Goal: Answer question/provide support: Answer question/provide support

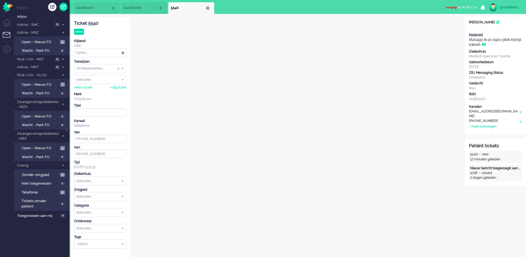
click at [207, 9] on div "Close tab" at bounding box center [207, 8] width 4 height 4
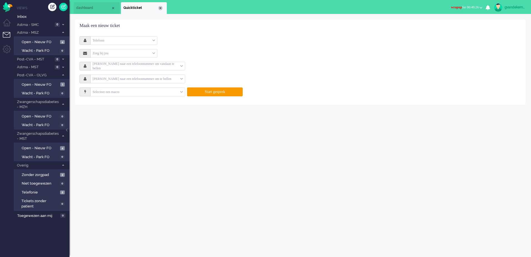
click at [161, 9] on div "Close tab" at bounding box center [160, 8] width 4 height 4
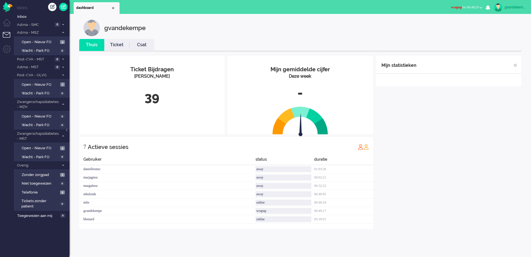
click at [318, 58] on div "Mijn gemiddelde cijfer Deze week -" at bounding box center [299, 83] width 145 height 55
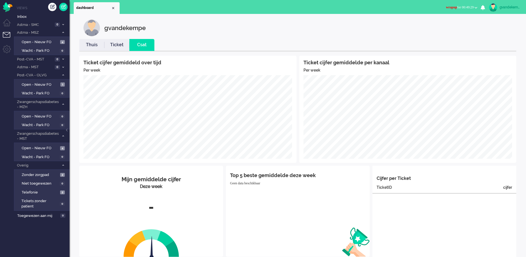
click at [476, 8] on b "button" at bounding box center [475, 8] width 3 height 2
click at [438, 24] on label "Online" at bounding box center [454, 25] width 44 height 5
click at [51, 43] on span "Open - Nieuw FO" at bounding box center [40, 41] width 37 height 5
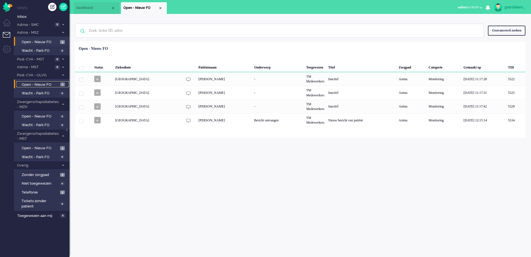
click at [40, 85] on span "Open - Nieuw FO" at bounding box center [40, 84] width 37 height 5
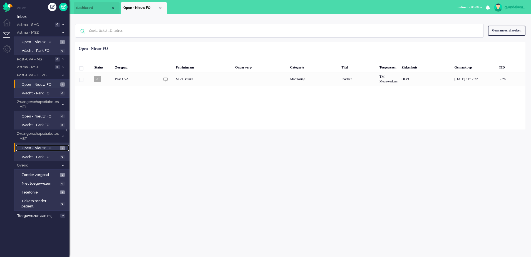
click at [49, 147] on span "Open - Nieuw FO" at bounding box center [40, 147] width 37 height 5
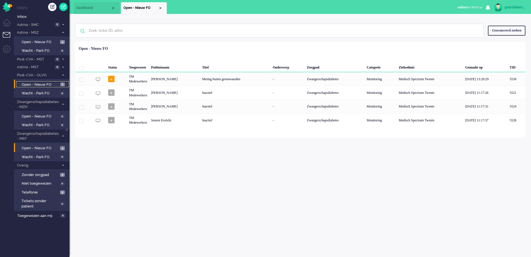
click at [51, 84] on span "Open - Nieuw FO" at bounding box center [40, 84] width 37 height 5
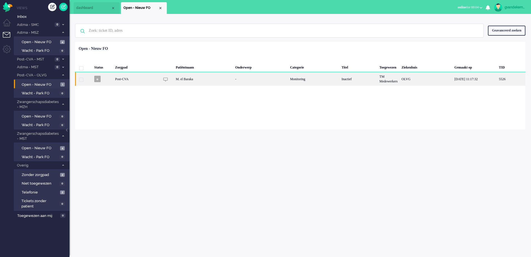
click at [402, 80] on div "OLVG" at bounding box center [426, 79] width 53 height 14
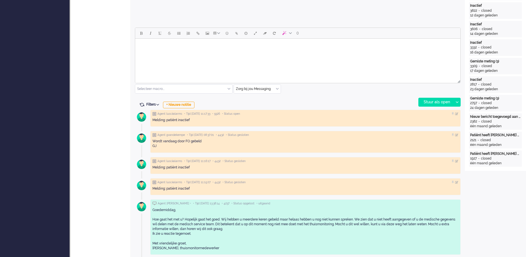
scroll to position [184, 0]
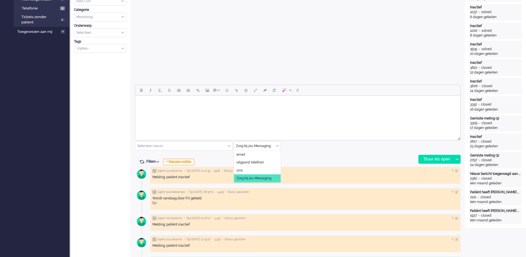
click at [277, 144] on div "Zorg bij jou Messaging" at bounding box center [257, 146] width 47 height 9
click at [270, 161] on li "uitgaand telefoon" at bounding box center [257, 162] width 47 height 8
click at [438, 159] on div "Stuur als open" at bounding box center [435, 159] width 35 height 8
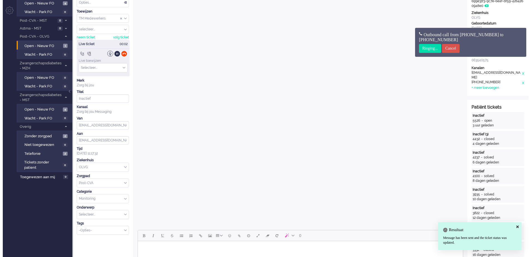
scroll to position [0, 0]
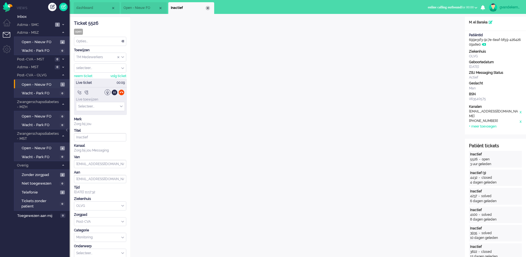
click at [208, 9] on div "Close tab" at bounding box center [207, 8] width 4 height 4
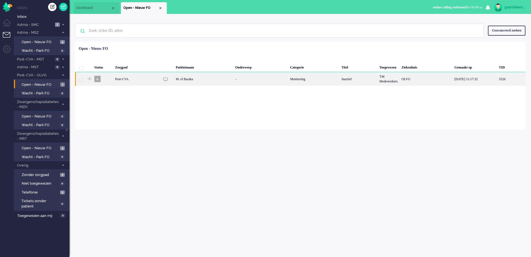
click at [212, 78] on div "M. el Baraka" at bounding box center [203, 79] width 59 height 14
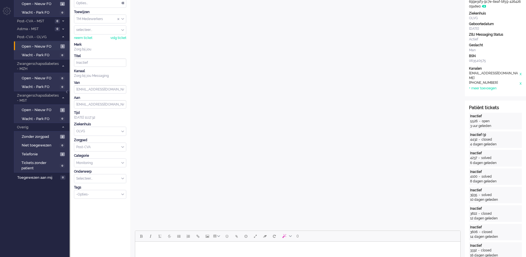
scroll to position [174, 0]
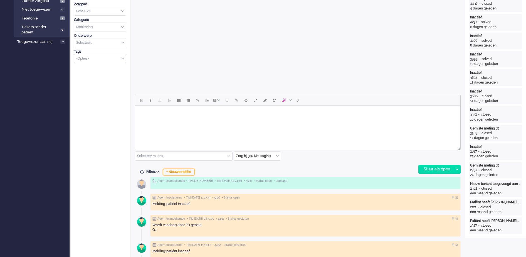
click at [190, 172] on div "+ Nieuwe notitie" at bounding box center [178, 171] width 31 height 7
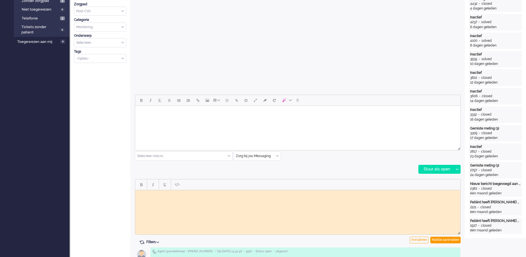
scroll to position [0, 0]
click at [304, 197] on html at bounding box center [297, 194] width 325 height 9
drag, startPoint x: 152, startPoint y: 199, endPoint x: 270, endPoint y: 380, distance: 215.8
click at [135, 190] on html "Telefonisch contact gehad, dochter [PERSON_NAME] voor haar vader in, is ook haa…" at bounding box center [297, 196] width 325 height 13
copy body "Telefonisch contact gehad, dochter [PERSON_NAME] voor haar vader in, is ook haa…"
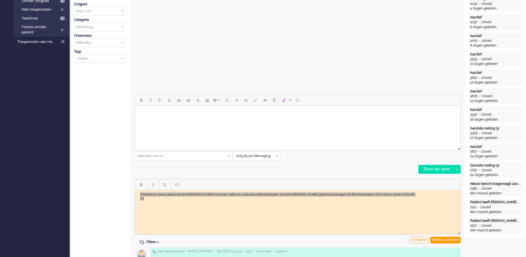
click at [393, 240] on div "Filters Events tonen Alleen huidig ticket tonen Verberg inactieve tickets Filte…" at bounding box center [298, 242] width 326 height 6
click at [434, 202] on html "Telefonisch contact gehad, dochter [PERSON_NAME] voor haar vader in, is ook haa…" at bounding box center [297, 196] width 325 height 13
click at [453, 239] on div "Notitie aanmaken" at bounding box center [445, 239] width 30 height 7
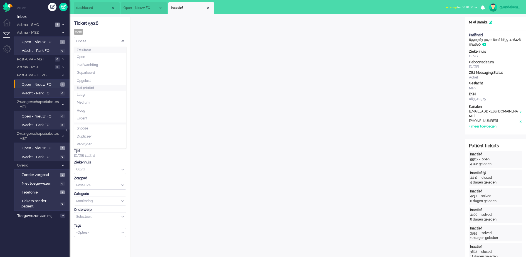
click at [122, 40] on div "Opties..." at bounding box center [100, 41] width 52 height 9
click at [89, 80] on span "Opgelost" at bounding box center [84, 80] width 14 height 5
click at [208, 8] on div "Close tab" at bounding box center [207, 8] width 4 height 4
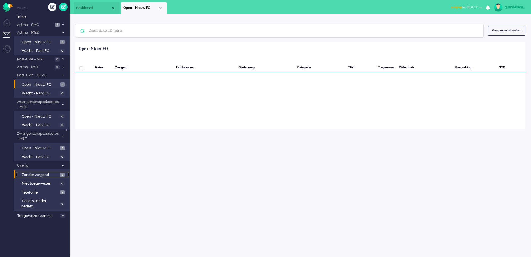
click at [51, 173] on span "Zonder zorgpad" at bounding box center [40, 174] width 37 height 5
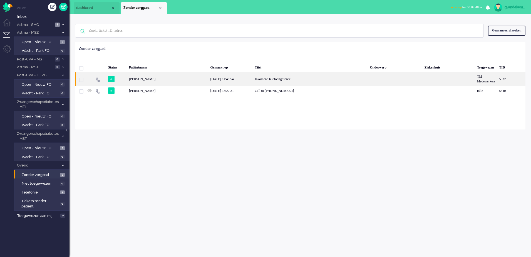
click at [309, 80] on div "Inkomend telefoongesprek" at bounding box center [310, 79] width 115 height 14
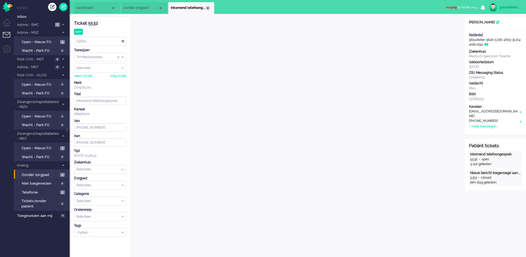
click at [208, 8] on div "Close tab" at bounding box center [207, 8] width 4 height 4
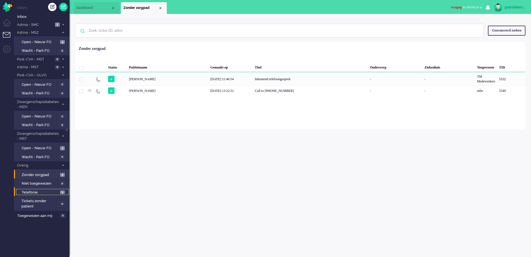
click at [52, 192] on span "Telefonie" at bounding box center [40, 192] width 37 height 5
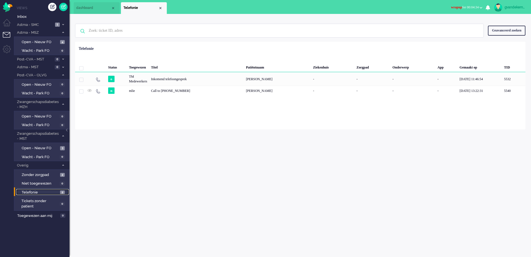
click at [52, 192] on span "Telefonie" at bounding box center [40, 192] width 37 height 5
click at [64, 103] on span at bounding box center [63, 104] width 4 height 3
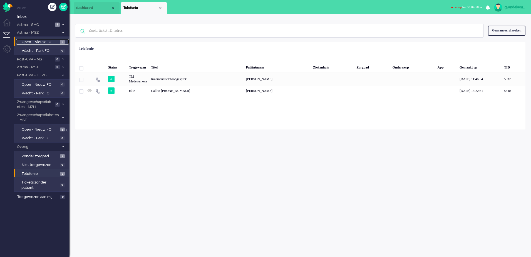
click at [53, 42] on span "Open - Nieuw FO" at bounding box center [40, 41] width 37 height 5
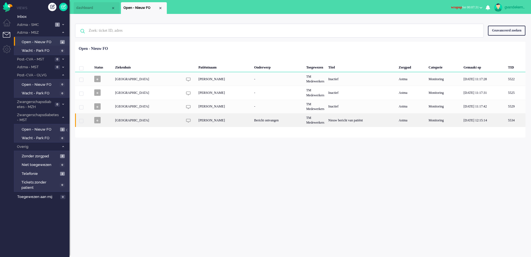
click at [326, 120] on div "Nieuw bericht van patiënt" at bounding box center [361, 120] width 70 height 14
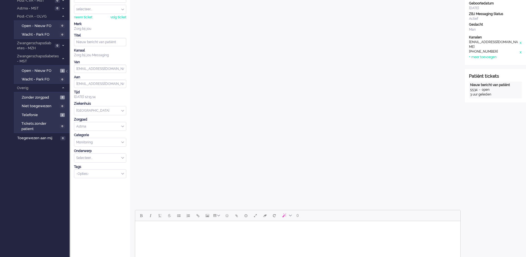
scroll to position [191, 0]
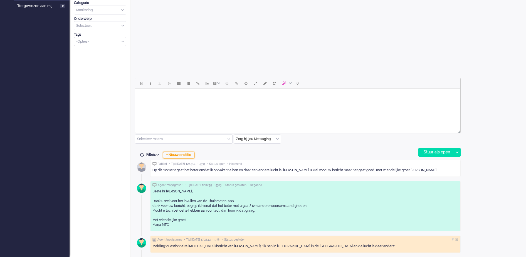
click at [184, 153] on div "+ Nieuwe notitie" at bounding box center [178, 155] width 31 height 7
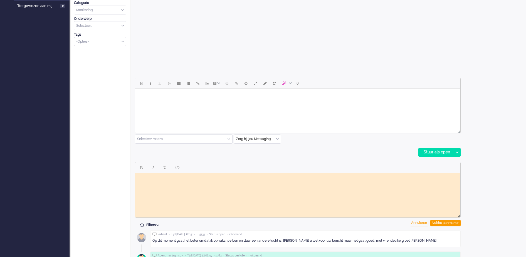
scroll to position [0, 0]
click at [186, 179] on html at bounding box center [297, 177] width 325 height 9
click at [445, 221] on div "Notitie aanmaken" at bounding box center [445, 222] width 30 height 7
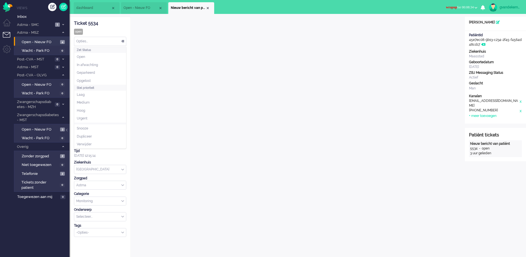
click at [122, 41] on div "Opties..." at bounding box center [100, 41] width 52 height 9
click at [110, 79] on li "Opgelost" at bounding box center [100, 81] width 52 height 8
click at [207, 6] on div "Close tab" at bounding box center [207, 8] width 4 height 4
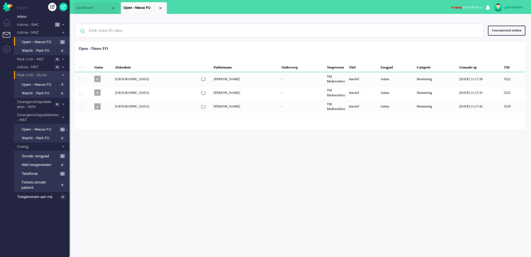
click at [63, 74] on span at bounding box center [63, 75] width 4 height 3
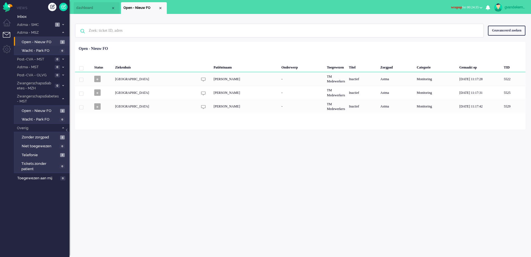
click at [481, 8] on b "button" at bounding box center [481, 8] width 3 height 2
click at [442, 25] on label "Online" at bounding box center [459, 25] width 44 height 5
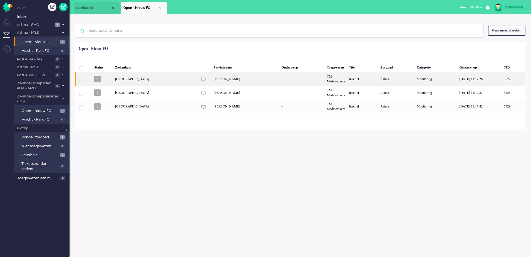
click at [325, 76] on div "[GEOGRAPHIC_DATA]" at bounding box center [336, 79] width 22 height 14
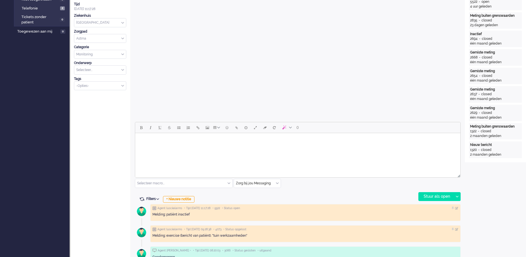
scroll to position [209, 0]
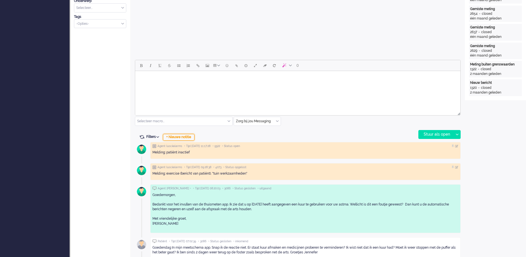
click at [188, 136] on div "+ Nieuwe notitie" at bounding box center [178, 137] width 31 height 7
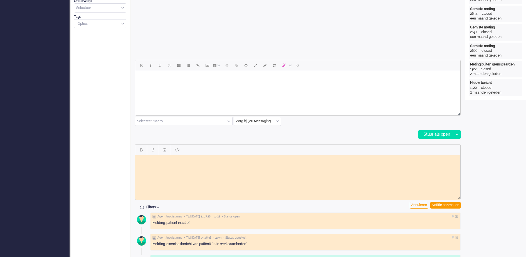
scroll to position [0, 0]
click at [181, 161] on html at bounding box center [297, 159] width 325 height 9
click at [225, 157] on body "Vult altijd op tijd in en heeft nog enkele dagen GJ" at bounding box center [297, 161] width 321 height 8
click at [453, 205] on div "Notitie aanmaken" at bounding box center [445, 205] width 30 height 7
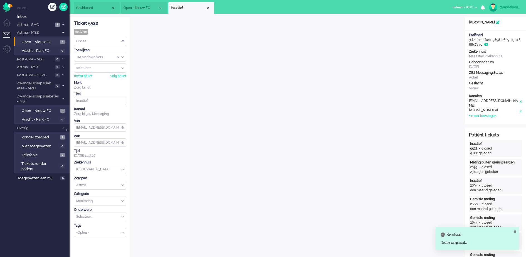
click at [123, 40] on div "Opties..." at bounding box center [100, 41] width 52 height 9
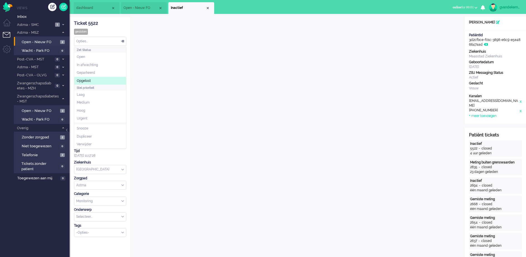
click at [92, 78] on li "Opgelost" at bounding box center [100, 81] width 52 height 8
click at [124, 41] on div "Opties..." at bounding box center [100, 41] width 52 height 9
click at [91, 79] on span "Opgelost" at bounding box center [84, 80] width 14 height 5
click at [207, 8] on div "Close tab" at bounding box center [207, 8] width 4 height 4
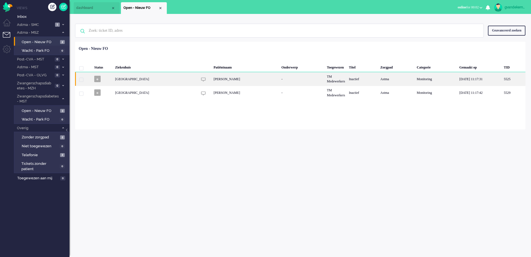
click at [325, 78] on div "[GEOGRAPHIC_DATA]" at bounding box center [336, 79] width 22 height 14
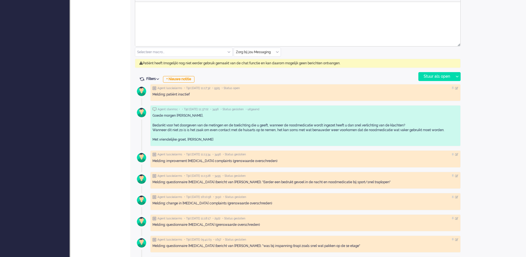
scroll to position [278, 0]
click at [183, 80] on div "+ Nieuwe notitie" at bounding box center [178, 78] width 31 height 7
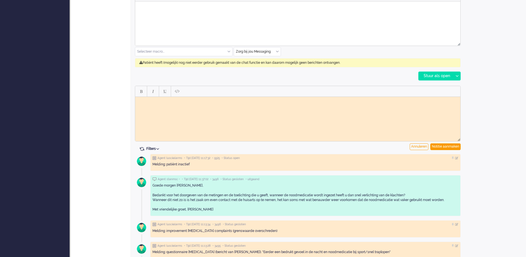
scroll to position [0, 0]
click at [147, 101] on body "Rich Text Area. Press ALT-0 for help." at bounding box center [297, 101] width 321 height 4
click at [443, 146] on div "Notitie aanmaken" at bounding box center [445, 146] width 30 height 7
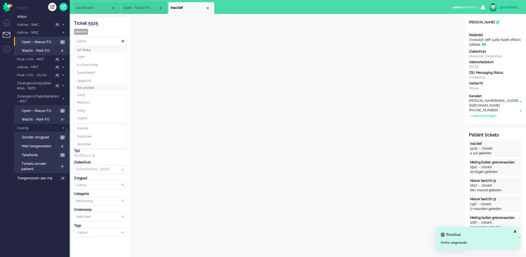
click at [121, 40] on div "Opties..." at bounding box center [100, 41] width 52 height 9
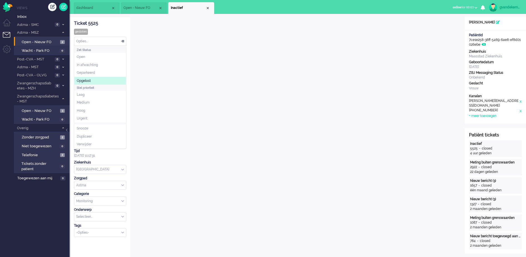
click at [80, 79] on span "Opgelost" at bounding box center [84, 80] width 14 height 5
click at [208, 10] on li "Inactief" at bounding box center [191, 8] width 46 height 12
click at [209, 8] on div "Close tab" at bounding box center [207, 8] width 4 height 4
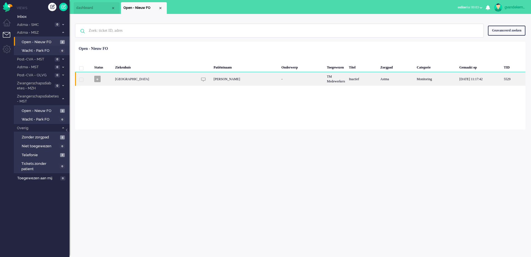
click at [415, 79] on div "5529" at bounding box center [436, 79] width 43 height 14
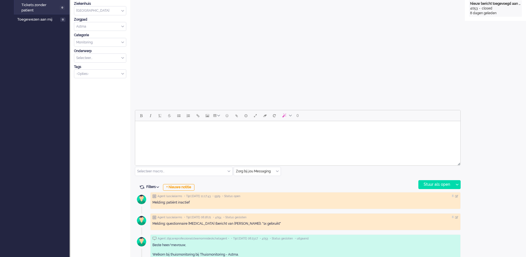
scroll to position [248, 0]
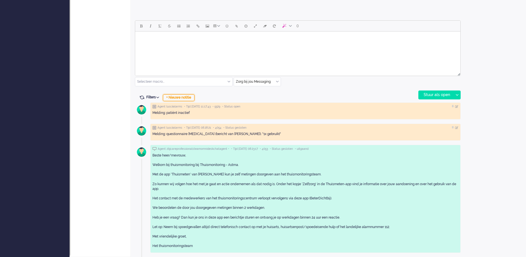
click at [188, 96] on div "+ Nieuwe notitie" at bounding box center [178, 97] width 31 height 7
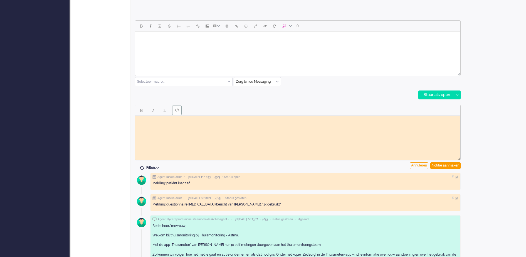
scroll to position [0, 0]
click at [161, 122] on html at bounding box center [297, 119] width 325 height 9
paste body "Rich Text Area. Press ALT-0 for help."
click at [445, 163] on div "Notitie aanmaken" at bounding box center [445, 165] width 30 height 7
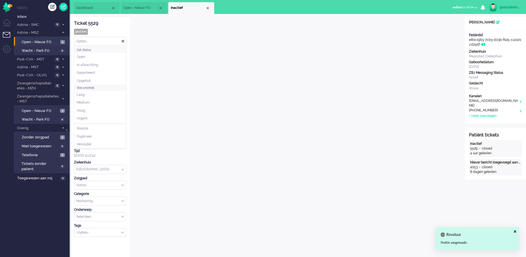
click at [122, 42] on div "Opties..." at bounding box center [100, 41] width 52 height 9
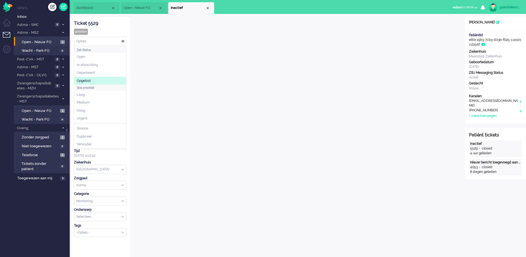
click at [92, 79] on li "Opgelost" at bounding box center [100, 81] width 52 height 8
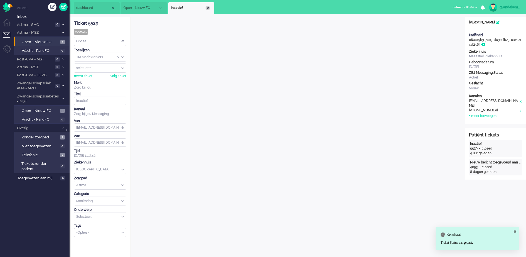
click at [208, 7] on div "Close tab" at bounding box center [207, 8] width 4 height 4
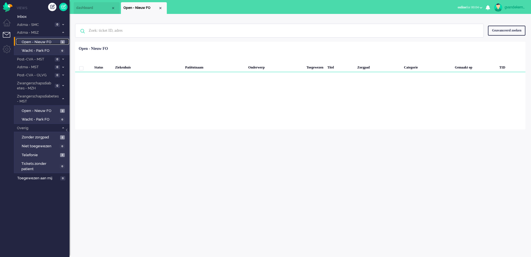
click at [46, 41] on span "Open - Nieuw FO" at bounding box center [40, 41] width 37 height 5
click at [63, 33] on icon at bounding box center [63, 32] width 2 height 2
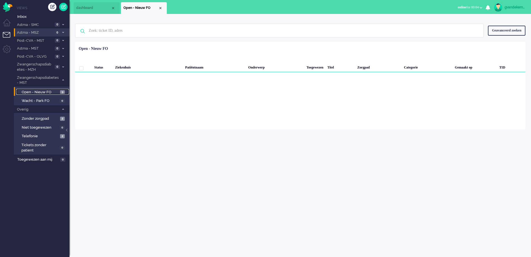
click at [58, 93] on span "Open - Nieuw FO" at bounding box center [40, 92] width 37 height 5
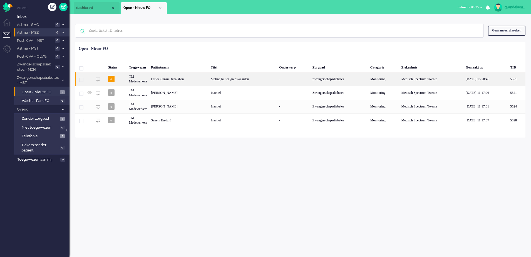
click at [262, 80] on div "Meting buiten grenswaarden" at bounding box center [243, 79] width 68 height 14
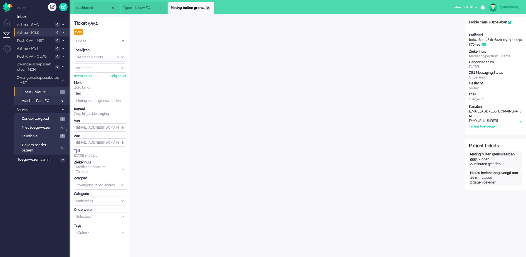
click at [207, 9] on div "Close tab" at bounding box center [207, 8] width 4 height 4
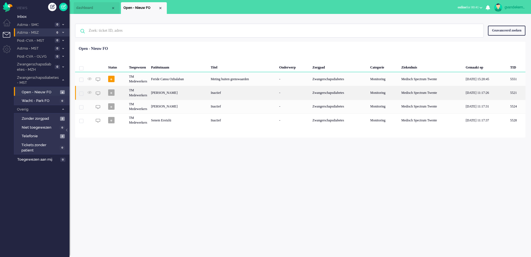
click at [223, 91] on div "Inactief" at bounding box center [243, 93] width 68 height 14
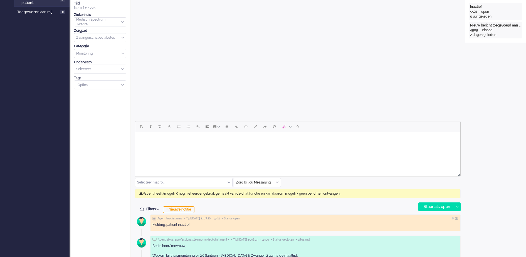
scroll to position [17, 0]
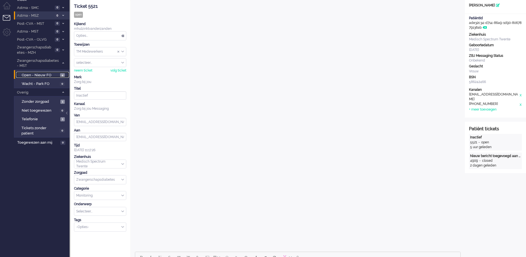
click at [46, 73] on span "Open - Nieuw FO" at bounding box center [40, 75] width 37 height 5
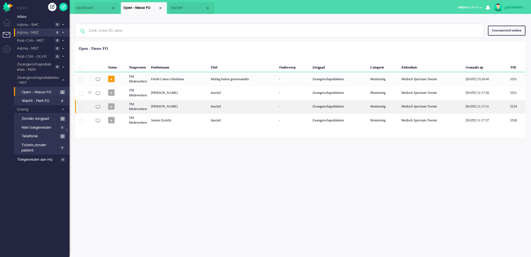
click at [184, 107] on div "[PERSON_NAME]" at bounding box center [179, 107] width 60 height 14
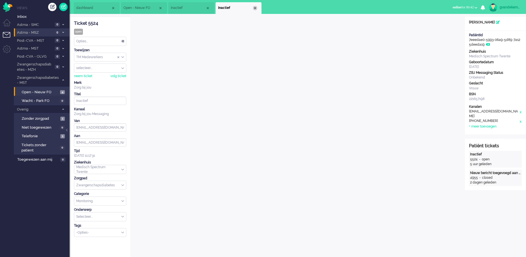
click at [255, 10] on div "Close tab" at bounding box center [255, 8] width 4 height 4
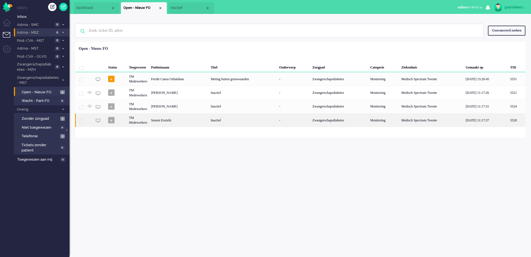
click at [164, 121] on div "Senem Ersözlü" at bounding box center [179, 120] width 60 height 14
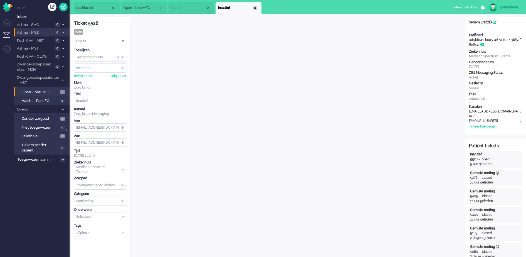
click at [254, 10] on div "Close tab" at bounding box center [255, 8] width 4 height 4
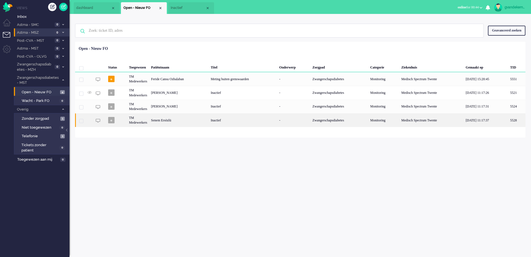
click at [328, 118] on div "Zwangerschapsdiabetes" at bounding box center [340, 120] width 58 height 14
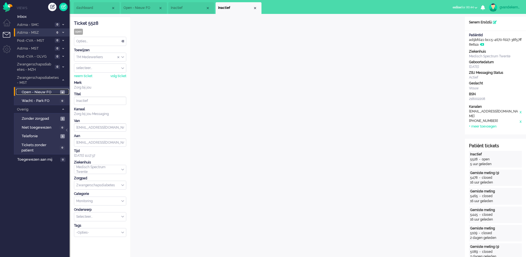
click at [48, 91] on span "Open - Nieuw FO" at bounding box center [40, 92] width 37 height 5
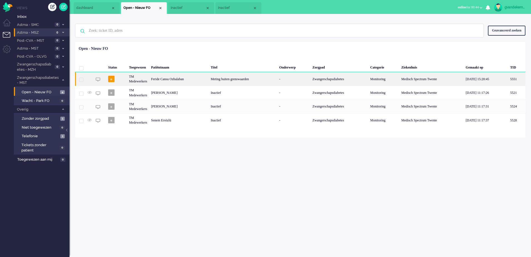
click at [275, 77] on div "Meting buiten grenswaarden" at bounding box center [243, 79] width 68 height 14
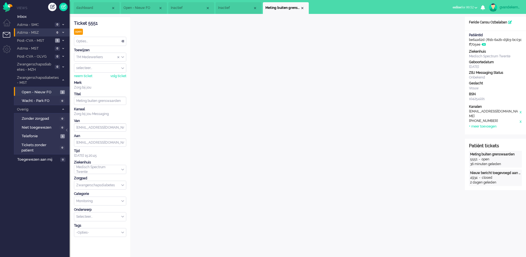
click at [56, 95] on li "Open - Nieuw FO 3" at bounding box center [41, 91] width 55 height 9
click at [300, 8] on div "Close tab" at bounding box center [302, 8] width 4 height 4
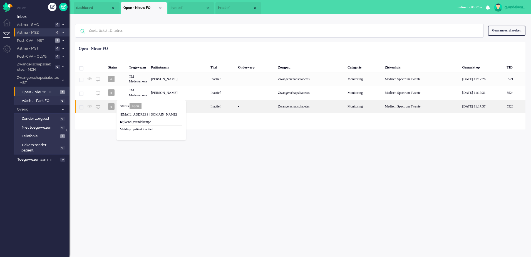
click at [109, 105] on span "o" at bounding box center [111, 106] width 6 height 6
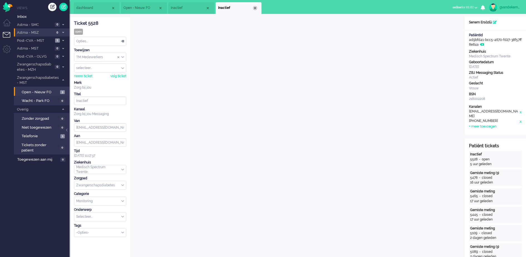
click at [257, 8] on div "Close tab" at bounding box center [255, 8] width 4 height 4
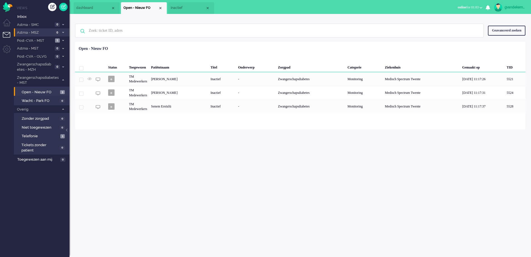
click at [184, 9] on span "Inactief" at bounding box center [188, 8] width 35 height 5
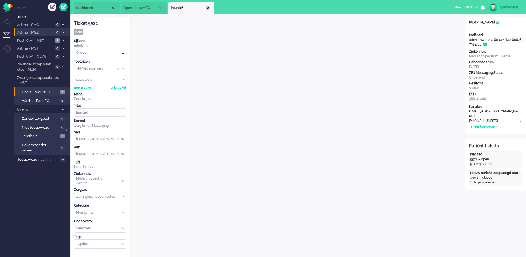
click at [207, 9] on div "Close tab" at bounding box center [207, 8] width 4 height 4
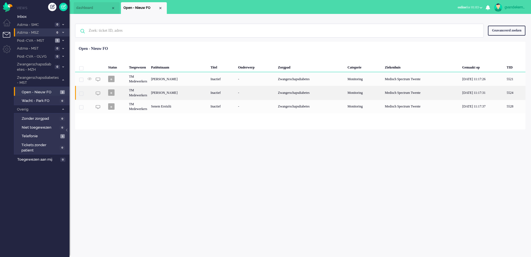
click at [157, 92] on div "[PERSON_NAME]" at bounding box center [178, 93] width 59 height 14
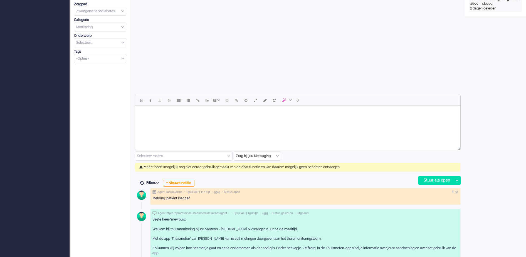
scroll to position [238, 0]
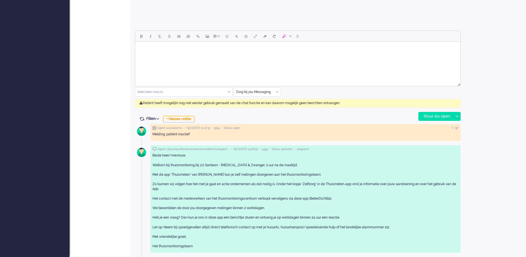
click at [278, 93] on div "Zorg bij jou Messaging" at bounding box center [257, 92] width 47 height 9
click at [262, 108] on span "uitgaand telefoon" at bounding box center [250, 108] width 28 height 5
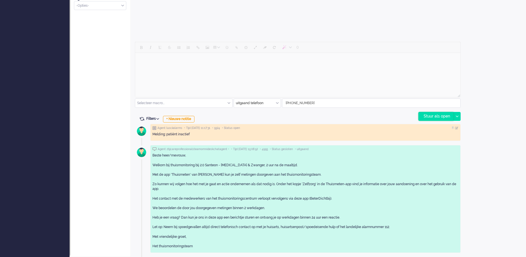
click at [428, 117] on div "Stuur als open" at bounding box center [435, 116] width 35 height 8
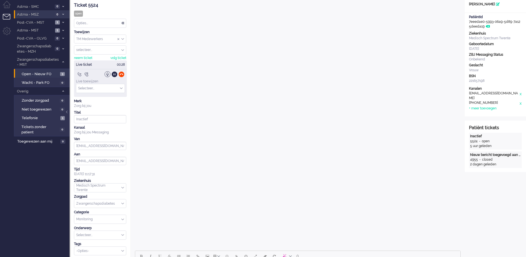
scroll to position [0, 0]
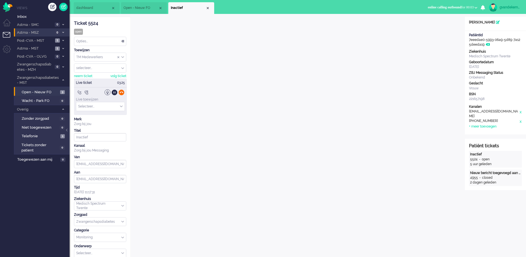
click at [121, 91] on div at bounding box center [121, 92] width 6 height 6
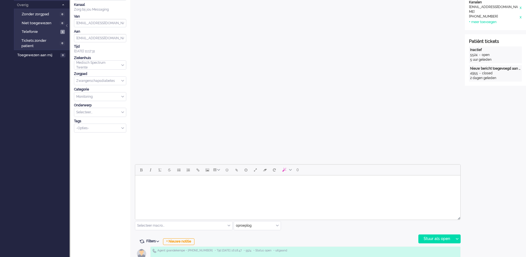
scroll to position [243, 0]
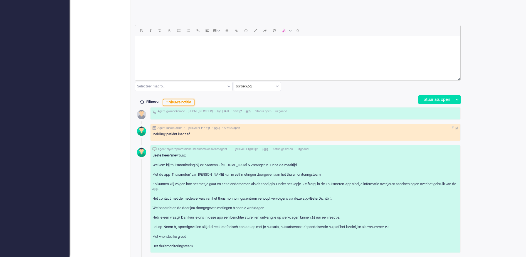
click at [192, 103] on div "+ Nieuwe notitie" at bounding box center [178, 102] width 31 height 7
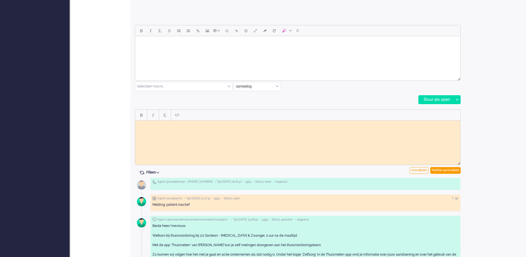
scroll to position [0, 0]
click at [299, 129] on html at bounding box center [297, 124] width 325 height 9
click at [252, 125] on body "Telefonisch contact gehad, ze gaat de metingen alsnog insturen GJ" at bounding box center [297, 126] width 321 height 8
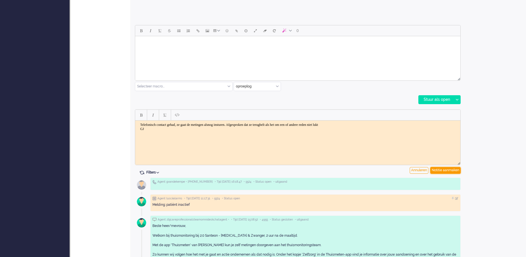
click at [444, 170] on div "Notitie aanmaken" at bounding box center [445, 170] width 30 height 7
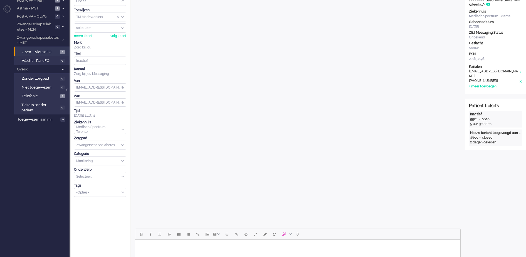
scroll to position [174, 0]
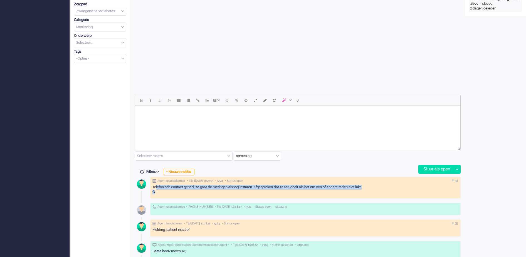
drag, startPoint x: 155, startPoint y: 192, endPoint x: 155, endPoint y: 182, distance: 9.5
click at [155, 183] on div "Telefonisch contact gehad, ze gaat de metingen alsnog insturen. Afgesproken dat…" at bounding box center [305, 189] width 306 height 13
click at [155, 182] on div "Agent gvandekempe • Tijd [DATE] 16:23:13 • 5524 • Status open Telefonisch conta…" at bounding box center [305, 188] width 310 height 22
copy div "lefonisch contact gehad, ze gaat de metingen alsnog insturen. Afgesproken dat z…"
click at [385, 183] on div "Telefonisch contact gehad, ze gaat de metingen alsnog insturen. Afgesproken dat…" at bounding box center [305, 189] width 306 height 13
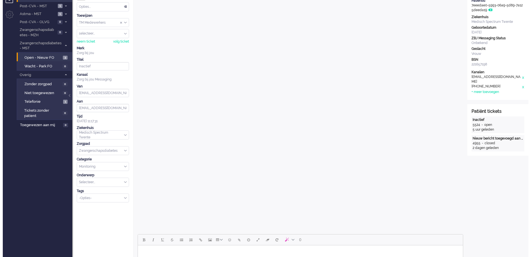
scroll to position [0, 0]
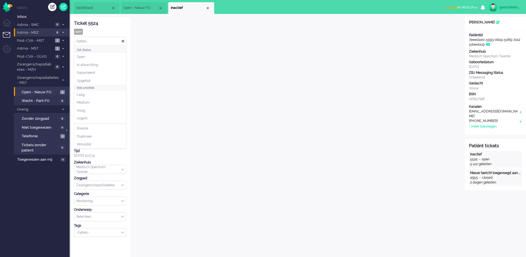
click at [122, 42] on div "Opties..." at bounding box center [100, 41] width 52 height 9
click at [98, 80] on li "Opgelost" at bounding box center [100, 81] width 52 height 8
click at [207, 9] on div "Close tab" at bounding box center [207, 8] width 4 height 4
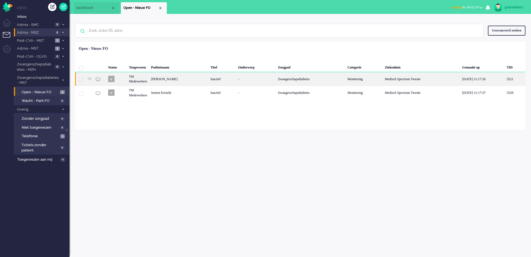
click at [212, 77] on div "Inactief" at bounding box center [223, 79] width 28 height 14
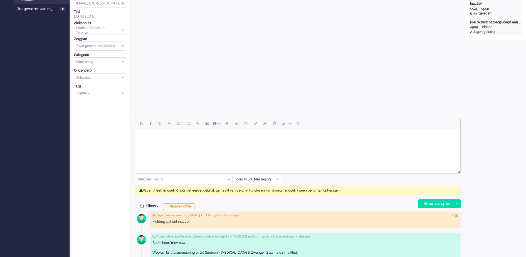
scroll to position [191, 0]
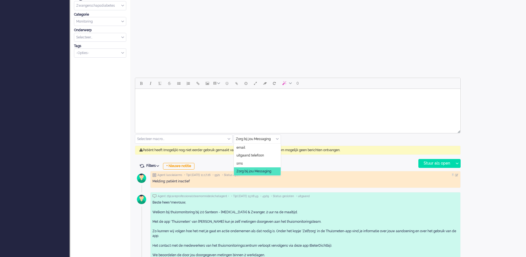
click at [276, 140] on input "text" at bounding box center [257, 139] width 47 height 9
click at [260, 156] on span "uitgaand telefoon" at bounding box center [250, 155] width 28 height 5
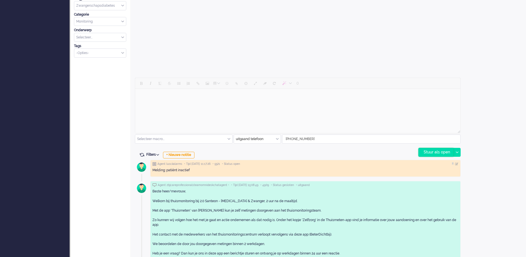
click at [443, 152] on div "Stuur als open" at bounding box center [435, 152] width 35 height 8
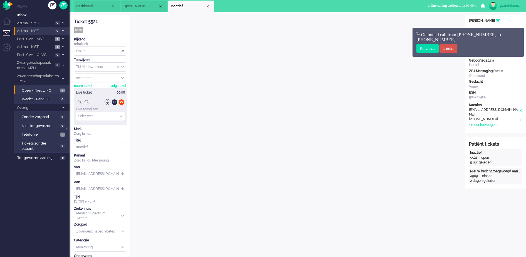
scroll to position [0, 0]
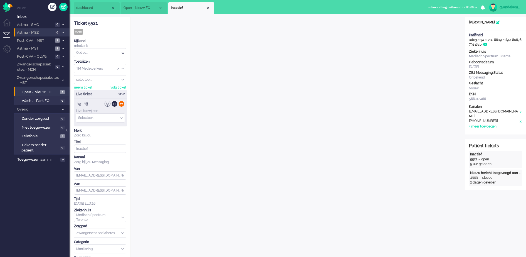
click at [122, 103] on div at bounding box center [121, 104] width 6 height 6
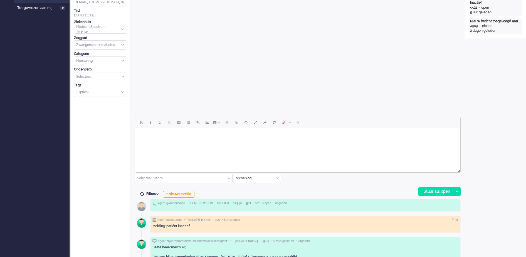
scroll to position [174, 0]
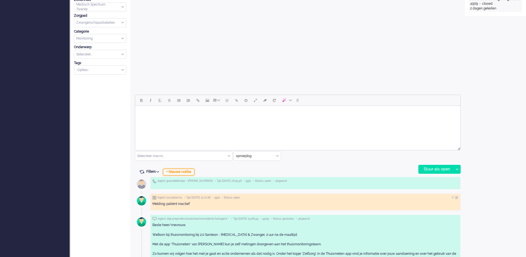
click at [187, 172] on div "+ Nieuwe notitie" at bounding box center [178, 171] width 31 height 7
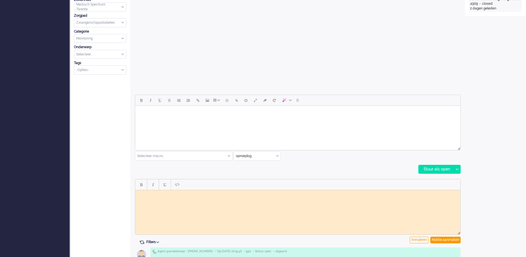
scroll to position [0, 0]
click at [271, 195] on body "Rich Text Area. Press ALT-0 for help." at bounding box center [297, 194] width 321 height 4
drag, startPoint x: 144, startPoint y: 196, endPoint x: 137, endPoint y: 192, distance: 8.6
click at [137, 192] on html "[PERSON_NAME] maar neemt niet op; voicemail ingesproken met verzoek laatste twe…" at bounding box center [297, 196] width 325 height 13
copy body "[PERSON_NAME] maar neemt niet op; voicemail ingesproken met verzoek laatste twe…"
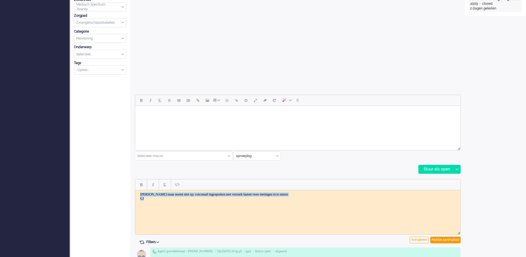
click at [326, 198] on body "[PERSON_NAME] maar neemt niet op; voicemail ingesproken met verzoek laatste twe…" at bounding box center [297, 196] width 321 height 8
click at [319, 195] on body "[PERSON_NAME] maar neemt niet op; voicemail ingesproken met verzoek laatste twe…" at bounding box center [297, 196] width 321 height 8
drag, startPoint x: 150, startPoint y: 198, endPoint x: 137, endPoint y: 193, distance: 14.0
click at [137, 193] on html "[PERSON_NAME] maar neemt niet op; voicemail ingesproken met verzoek laatste twe…" at bounding box center [297, 196] width 325 height 13
copy body "[PERSON_NAME] maar neemt niet op; voicemail ingesproken met verzoek laatste twe…"
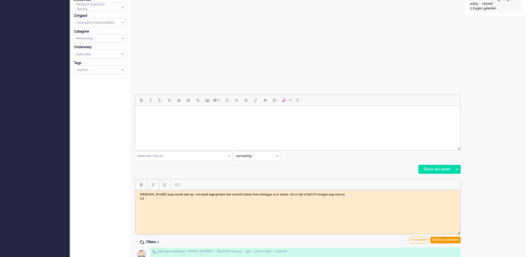
click at [367, 202] on html "[PERSON_NAME] maar neemt niet op; voicemail ingesproken met verzoek laatste twe…" at bounding box center [297, 196] width 325 height 13
click at [453, 238] on div "Notitie aanmaken" at bounding box center [445, 239] width 30 height 7
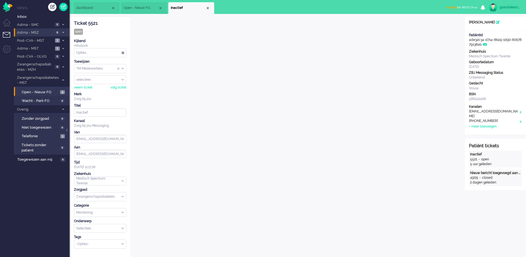
click at [125, 53] on div "Opties..." at bounding box center [100, 52] width 52 height 9
click at [88, 91] on span "Opgelost" at bounding box center [84, 92] width 14 height 5
click at [207, 5] on li "Inactief" at bounding box center [191, 8] width 46 height 12
click at [207, 9] on div "Close tab" at bounding box center [207, 8] width 4 height 4
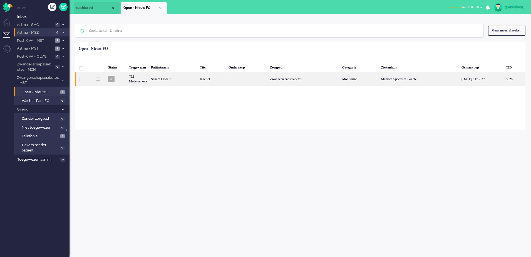
click at [216, 78] on div "Inactief" at bounding box center [212, 79] width 29 height 14
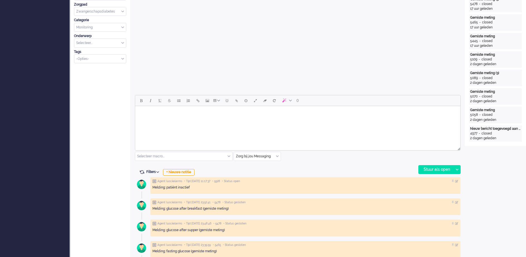
scroll to position [174, 0]
click at [188, 171] on div "+ Nieuwe notitie" at bounding box center [178, 171] width 31 height 7
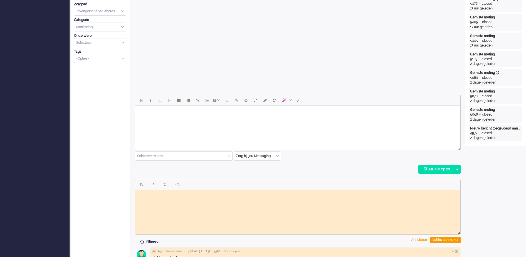
scroll to position [0, 0]
click at [207, 193] on body "Rich Text Area. Press ALT-0 for help." at bounding box center [297, 194] width 321 height 4
drag, startPoint x: 150, startPoint y: 198, endPoint x: 140, endPoint y: 194, distance: 9.9
click at [140, 194] on body "Berichtje gestuurd via Luscii, kan worden afgehandeld GJ" at bounding box center [297, 196] width 321 height 8
copy body "Berichtje gestuurd via Luscii, kan worden afgehandeld GJ"
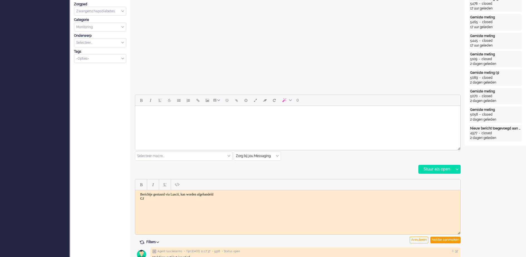
click at [354, 202] on html "Berichtje gestuurd via Luscii, kan worden afgehandeld GJ" at bounding box center [297, 196] width 325 height 13
click at [445, 239] on div "Notitie aanmaken" at bounding box center [445, 239] width 30 height 7
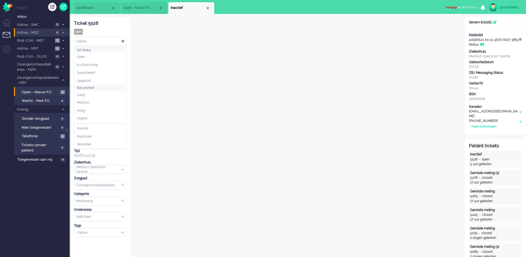
click at [123, 42] on div "Opties..." at bounding box center [100, 41] width 52 height 9
click at [90, 78] on span "Opgelost" at bounding box center [84, 80] width 14 height 5
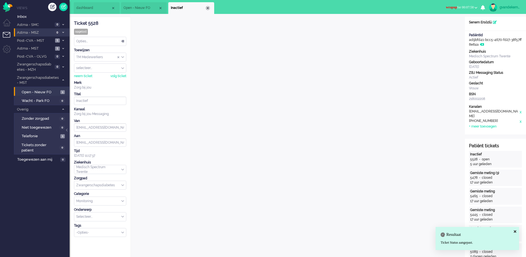
click at [208, 8] on div "Close tab" at bounding box center [207, 8] width 4 height 4
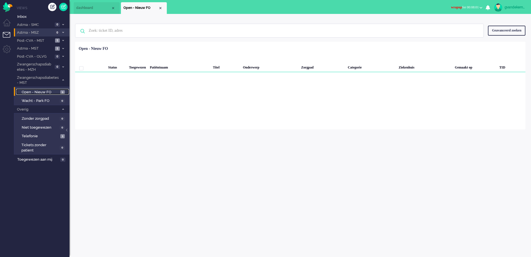
click at [47, 92] on span "Open - Nieuw FO" at bounding box center [40, 92] width 37 height 5
click at [38, 48] on span "Astma - MST" at bounding box center [34, 48] width 37 height 5
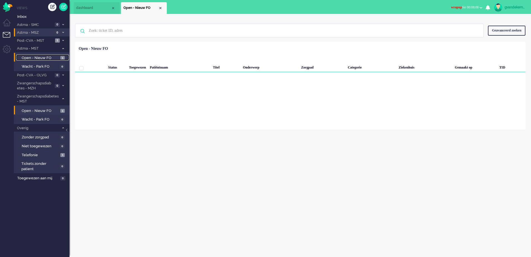
click at [43, 58] on span "Open - Nieuw FO" at bounding box center [40, 57] width 37 height 5
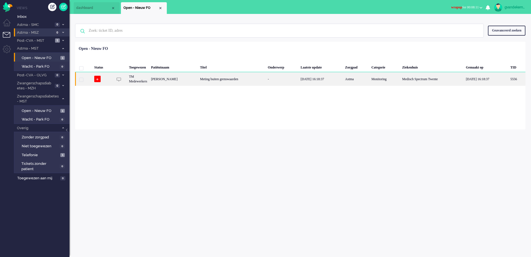
click at [232, 79] on div "Meting buiten grenswaarden" at bounding box center [232, 79] width 68 height 14
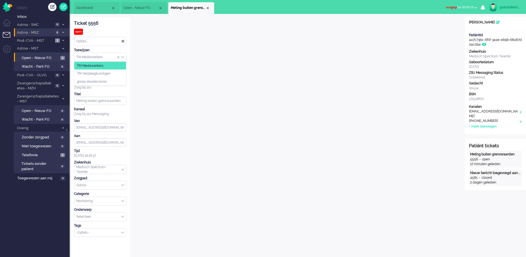
click at [122, 58] on div "TM Medewerkers" at bounding box center [100, 57] width 52 height 9
click at [106, 73] on span "TM Verpleegkundigen" at bounding box center [94, 73] width 34 height 5
click at [206, 6] on div "Close tab" at bounding box center [207, 8] width 4 height 4
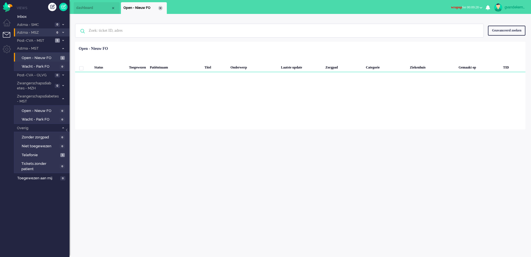
click at [162, 7] on div "Close tab" at bounding box center [160, 8] width 4 height 4
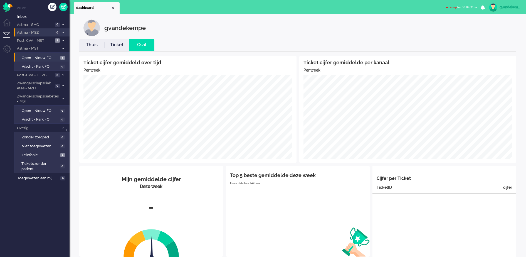
drag, startPoint x: 446, startPoint y: 33, endPoint x: 458, endPoint y: 59, distance: 28.2
click at [448, 33] on div "gvandekempe" at bounding box center [301, 27] width 437 height 17
click at [475, 8] on b "button" at bounding box center [475, 8] width 3 height 2
click at [443, 25] on label "Online" at bounding box center [454, 25] width 44 height 5
click at [40, 55] on span "Open - Nieuw FO" at bounding box center [40, 57] width 37 height 5
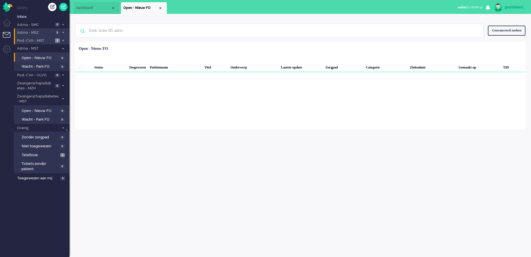
click at [44, 41] on span "Post-CVA - MST" at bounding box center [34, 40] width 37 height 5
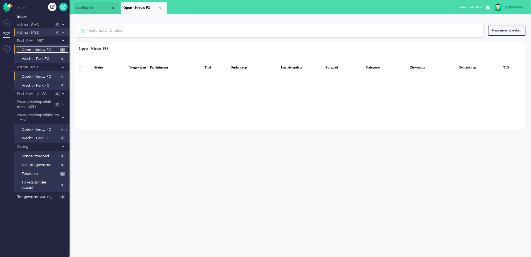
click at [45, 49] on span "Open - Nieuw FO" at bounding box center [40, 49] width 37 height 5
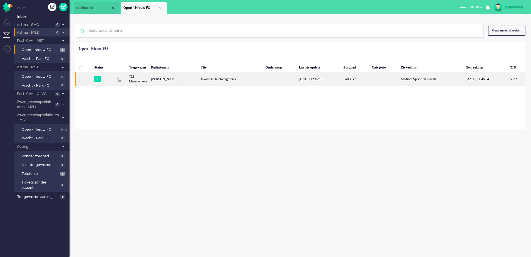
click at [264, 78] on div "Inkomend telefoongesprek" at bounding box center [231, 79] width 65 height 14
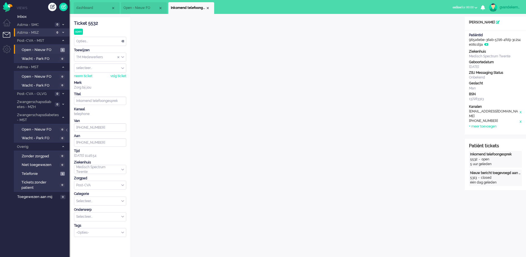
click at [122, 56] on div "TM Medewerkers" at bounding box center [100, 57] width 52 height 9
click at [104, 72] on span "TM Verpleegkundigen" at bounding box center [94, 73] width 34 height 5
click at [54, 172] on span "Telefonie" at bounding box center [40, 173] width 37 height 5
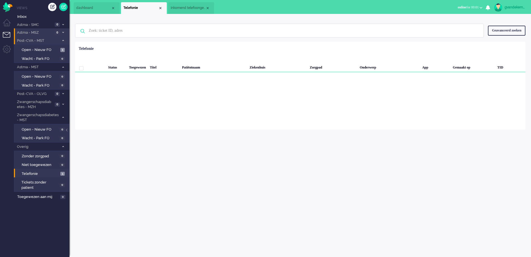
click at [63, 40] on icon at bounding box center [63, 40] width 2 height 2
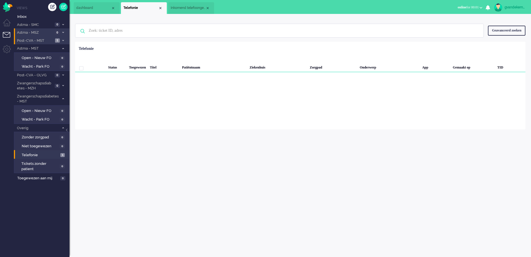
click at [63, 40] on icon at bounding box center [63, 40] width 2 height 2
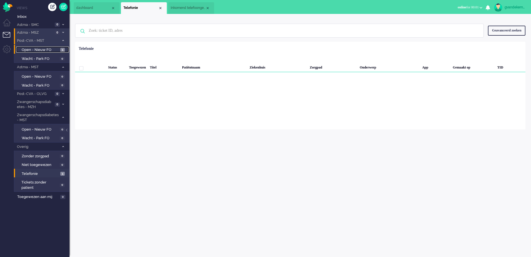
click at [39, 49] on span "Open - Nieuw FO" at bounding box center [40, 49] width 37 height 5
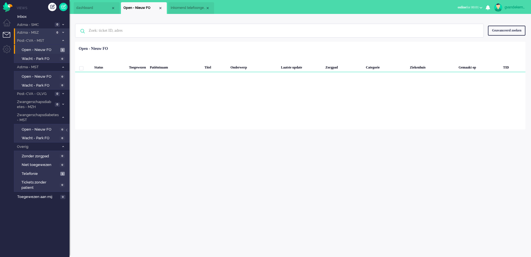
click at [62, 41] on span at bounding box center [63, 40] width 4 height 3
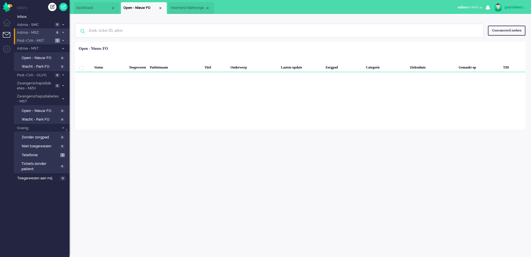
click at [62, 39] on icon at bounding box center [63, 40] width 2 height 2
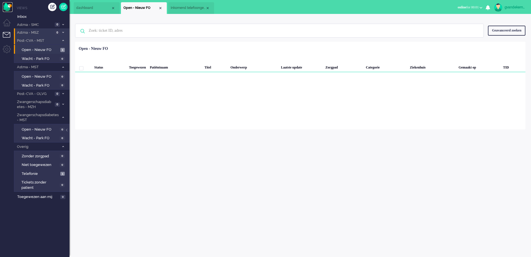
click at [8, 6] on img "Omnidesk" at bounding box center [8, 7] width 10 height 10
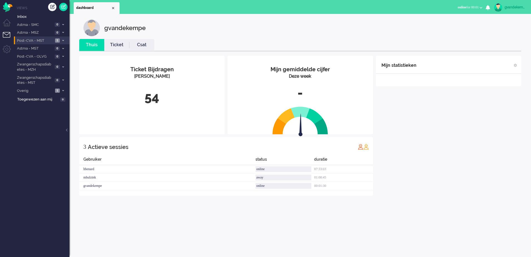
click at [48, 39] on span "Post-CVA - MST" at bounding box center [34, 40] width 37 height 5
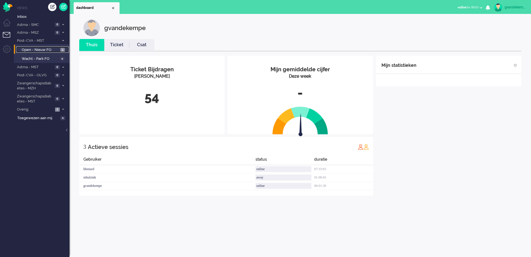
click at [48, 48] on span "Open - Nieuw FO" at bounding box center [40, 49] width 37 height 5
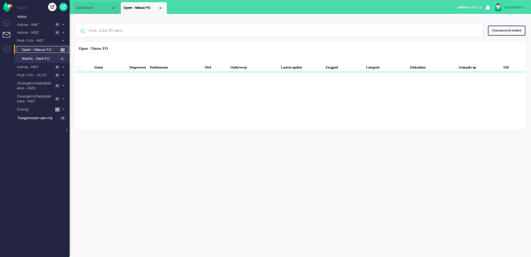
click at [60, 49] on span "1" at bounding box center [62, 50] width 4 height 4
click at [160, 9] on div "Close tab" at bounding box center [160, 8] width 4 height 4
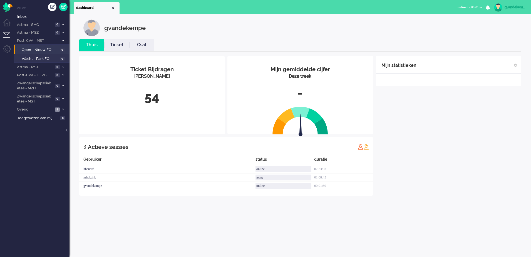
click at [466, 104] on div "Mijn statistieken + Statistieken toevoegen Bel tijd (gemiddelde dag) Wrapup tij…" at bounding box center [448, 126] width 145 height 140
click at [58, 108] on span "1" at bounding box center [57, 109] width 5 height 4
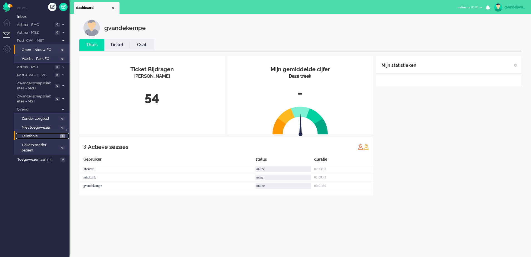
click at [49, 135] on span "Telefonie" at bounding box center [40, 135] width 37 height 5
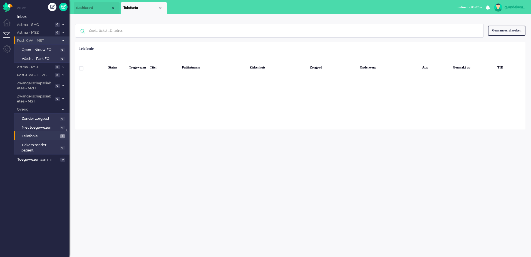
click at [63, 40] on icon at bounding box center [63, 40] width 2 height 2
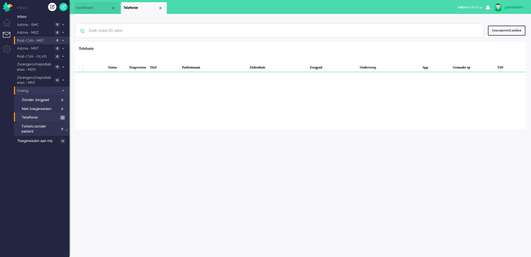
click at [63, 90] on icon at bounding box center [63, 91] width 2 height 2
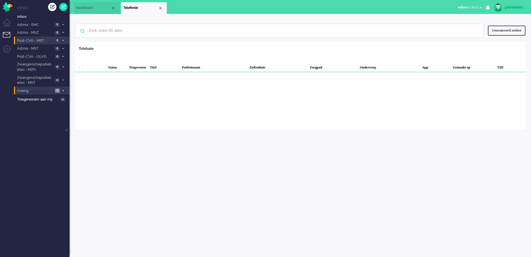
click at [517, 6] on div "gvandekempe" at bounding box center [515, 7] width 21 height 6
click at [500, 38] on link "Instellingen" at bounding box center [507, 38] width 41 height 6
select select
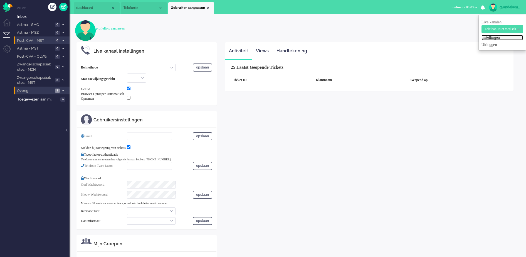
select select "inbound-new"
type input "+31683558666"
checkbox input "true"
type input "g.vandekempe@zorgbijjou.nl"
checkbox input "true"
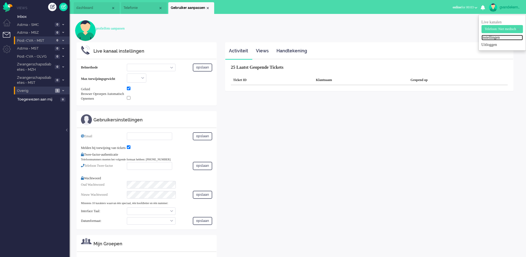
type input "+31123456789"
select select "nl"
select select "en_GB"
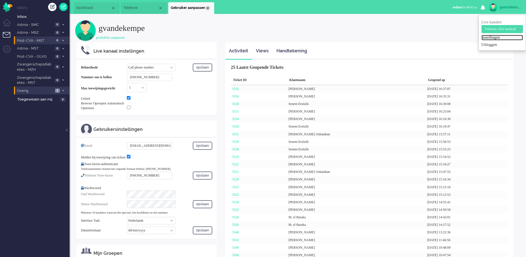
click at [208, 9] on div "Close tab" at bounding box center [207, 8] width 4 height 4
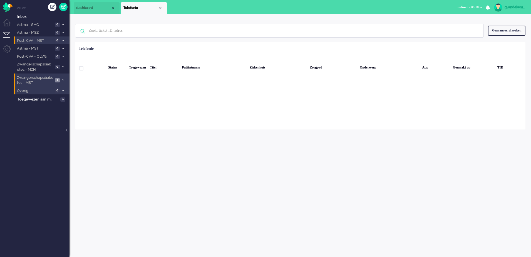
click at [61, 79] on span at bounding box center [63, 80] width 4 height 3
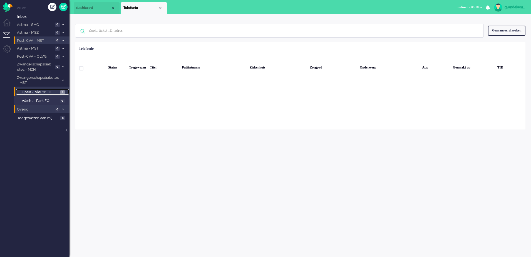
click at [49, 93] on span "Open - Nieuw FO" at bounding box center [40, 92] width 37 height 5
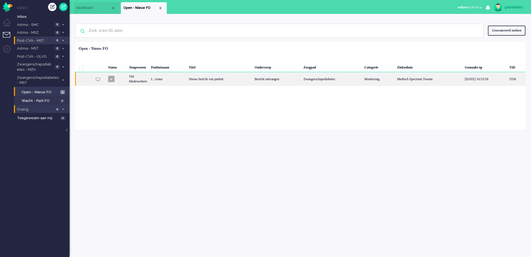
click at [222, 80] on div "Nieuw bericht van patiënt" at bounding box center [220, 79] width 66 height 14
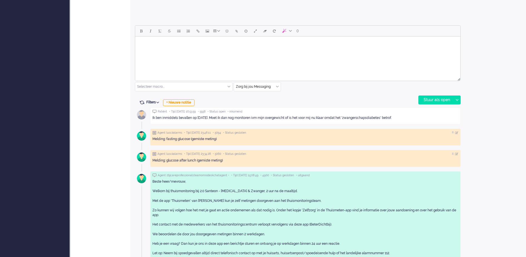
scroll to position [243, 0]
click at [218, 44] on body "Rich Text Area. Press ALT-0 for help." at bounding box center [297, 43] width 321 height 10
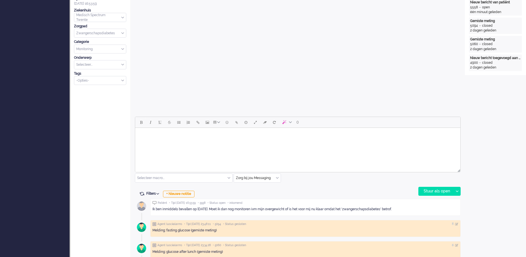
scroll to position [209, 0]
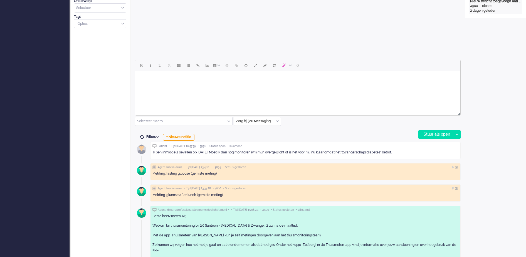
click at [278, 79] on body "Rich Text Area. Press ALT-0 for help." at bounding box center [297, 78] width 321 height 10
click at [175, 79] on body "Goedemiddag mevroouw Asma" at bounding box center [297, 78] width 321 height 10
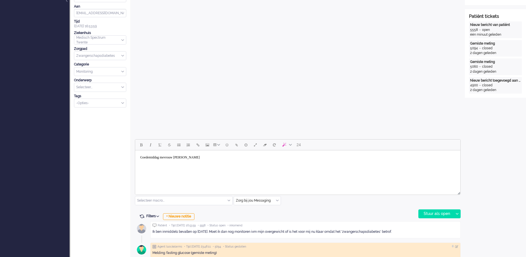
scroll to position [139, 0]
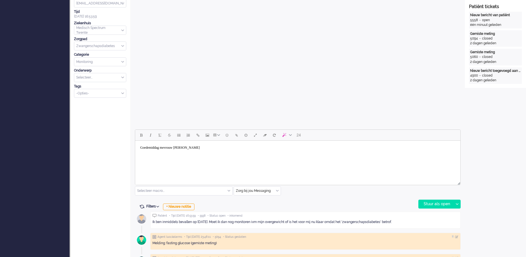
drag, startPoint x: 190, startPoint y: 147, endPoint x: 388, endPoint y: 323, distance: 265.1
click at [190, 147] on body "Goedemiddag mevrouw Asma" at bounding box center [297, 148] width 321 height 10
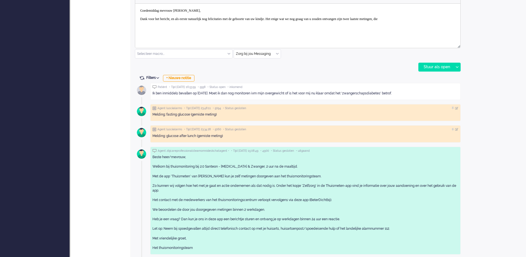
scroll to position [277, 0]
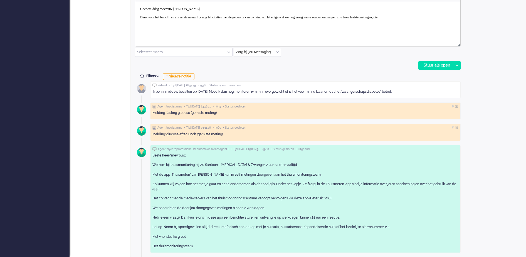
click at [443, 19] on body "Goedemiddag mevrouw Asma, Dank voor het bericht, en als eerste natuurlijk nog f…" at bounding box center [297, 13] width 321 height 18
click at [183, 23] on body "Goedemiddag mevrouw Asma, Dank voor het bericht, en als eerste natuurlijk nog f…" at bounding box center [297, 21] width 321 height 35
click at [211, 22] on body "Goedemiddag mevrouw Asma, Dank voor het bericht, en als eerste natuurlijk nog f…" at bounding box center [297, 21] width 321 height 35
click at [445, 66] on div "Stuur als open" at bounding box center [435, 65] width 35 height 8
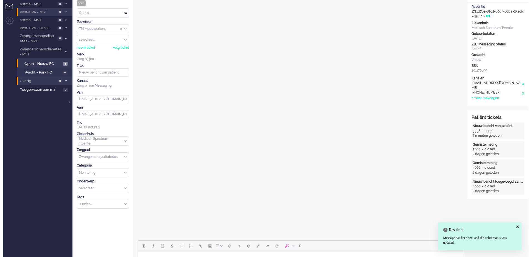
scroll to position [0, 0]
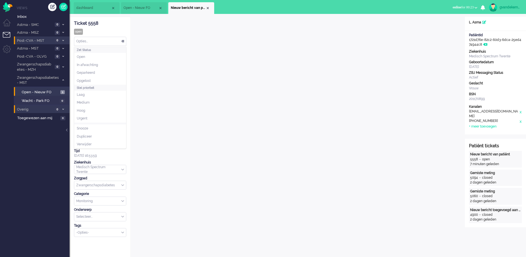
click at [122, 41] on div "Opties..." at bounding box center [100, 41] width 52 height 9
click at [87, 79] on span "Opgelost" at bounding box center [84, 80] width 14 height 5
click at [206, 7] on div "Close tab" at bounding box center [207, 8] width 4 height 4
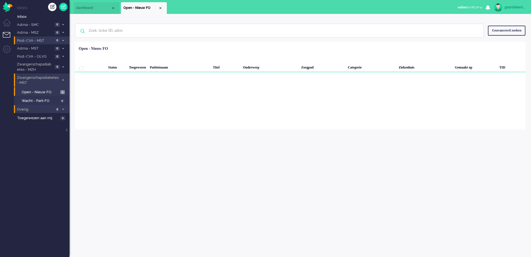
click at [63, 79] on icon at bounding box center [63, 80] width 2 height 2
click at [61, 90] on span at bounding box center [63, 90] width 4 height 3
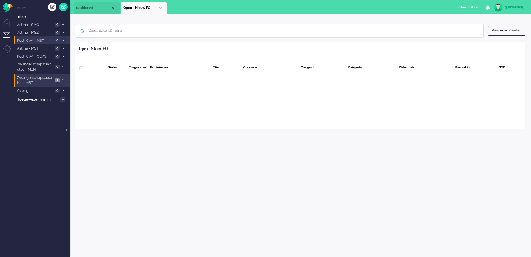
click at [60, 79] on span "1" at bounding box center [57, 80] width 5 height 4
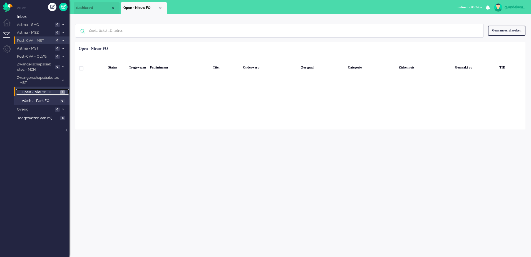
click at [53, 92] on span "Open - Nieuw FO" at bounding box center [40, 92] width 37 height 5
click at [60, 78] on li "Zwangerschapsdiabetes - MST 1" at bounding box center [42, 79] width 56 height 13
click at [160, 6] on div "Close tab" at bounding box center [160, 8] width 4 height 4
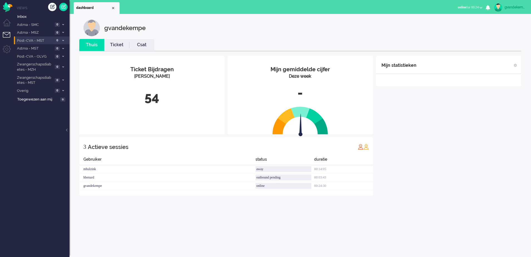
click at [500, 8] on img at bounding box center [498, 7] width 8 height 8
click at [489, 45] on link "Uitloggen" at bounding box center [507, 45] width 41 height 6
